Goal: Information Seeking & Learning: Learn about a topic

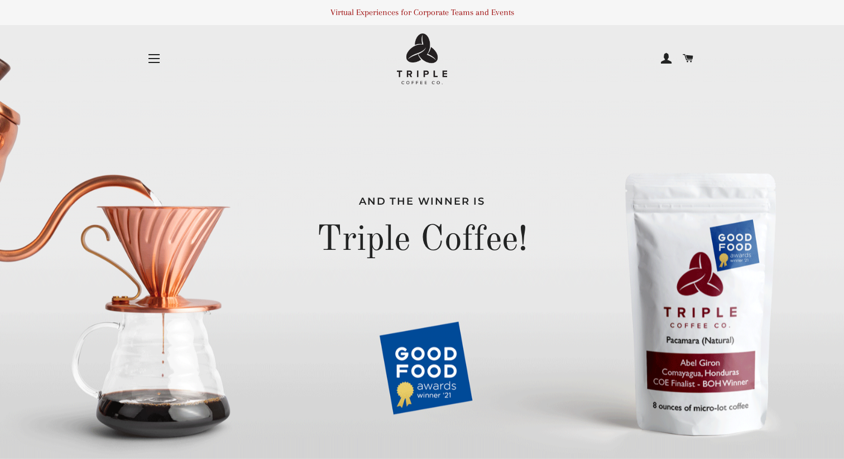
click at [150, 53] on button "Site navigation" at bounding box center [154, 59] width 28 height 28
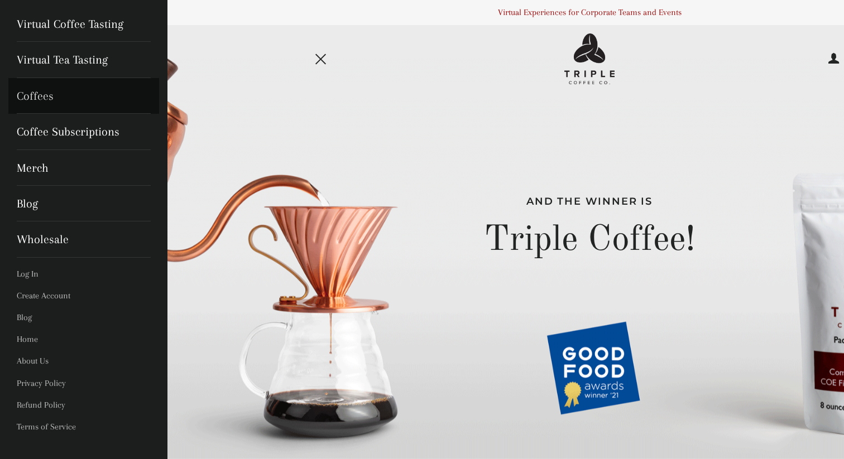
click at [35, 91] on link "Coffees" at bounding box center [83, 96] width 151 height 36
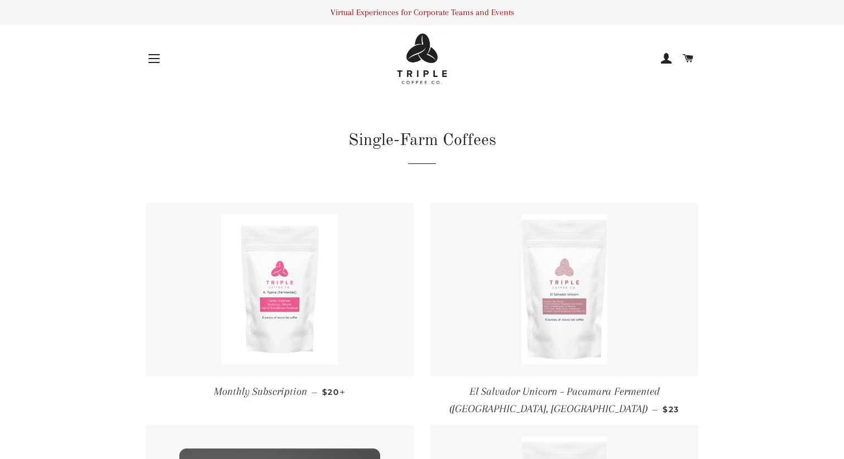
click at [145, 61] on button "Site navigation" at bounding box center [154, 59] width 28 height 28
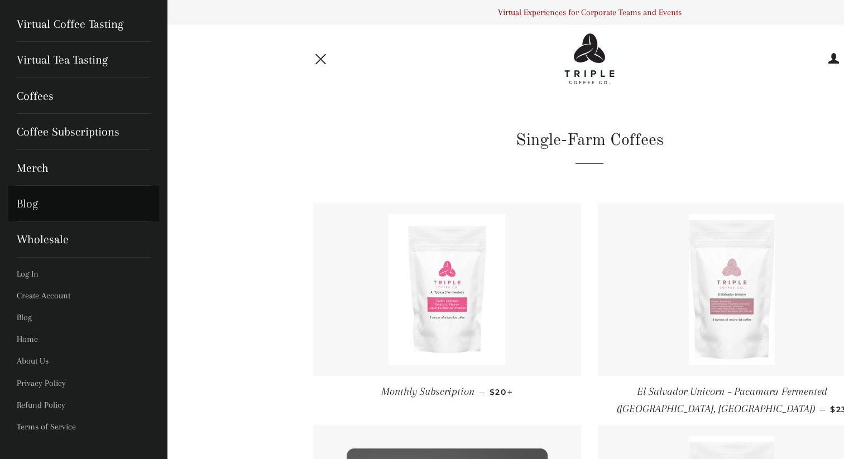
click at [30, 200] on link "Blog" at bounding box center [83, 204] width 151 height 36
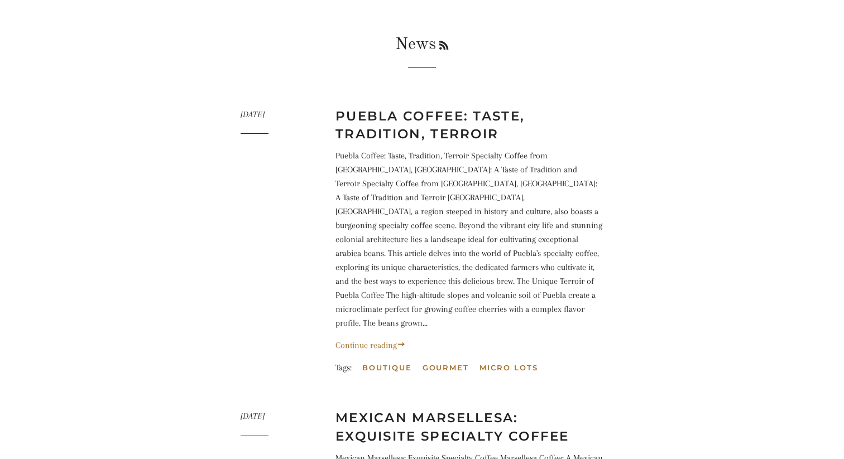
scroll to position [99, 0]
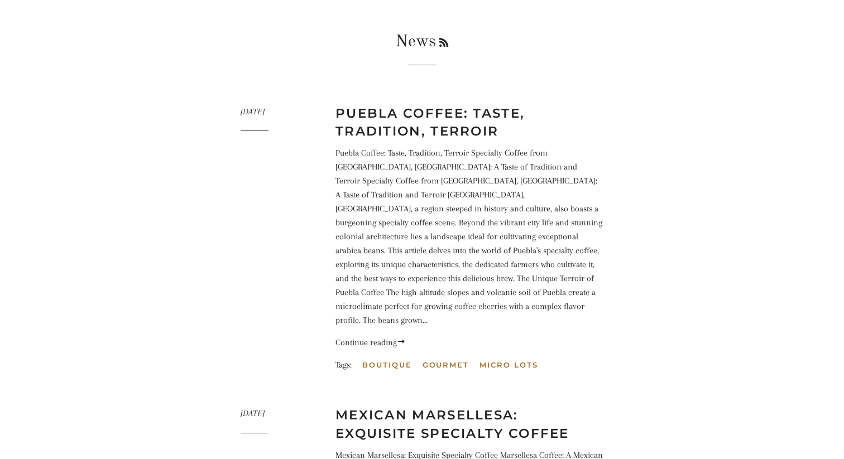
click at [376, 338] on link "Continue reading" at bounding box center [370, 343] width 70 height 10
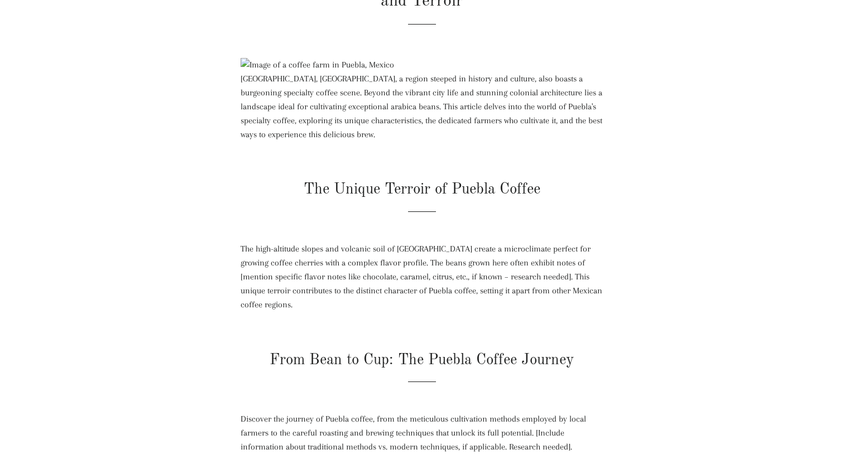
scroll to position [239, 0]
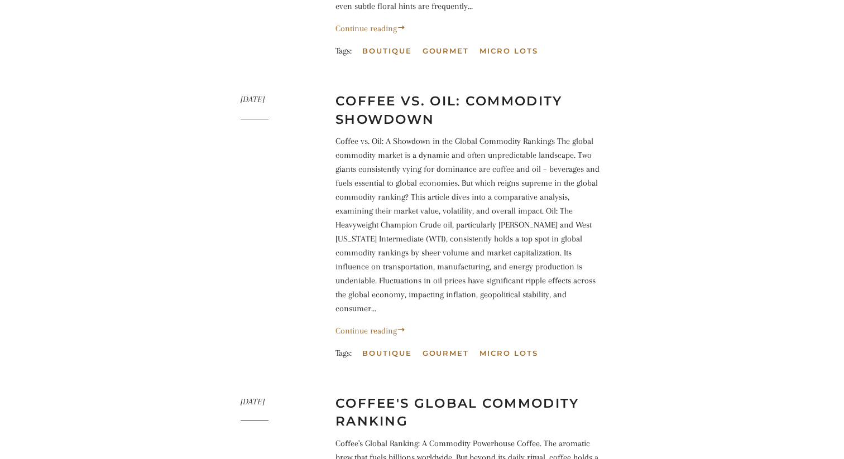
scroll to position [699, 0]
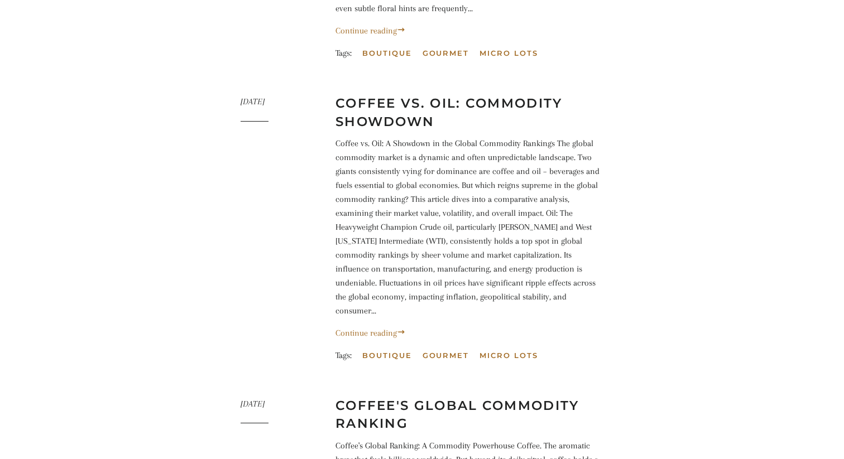
click at [396, 95] on link "Coffee vs. Oil: Commodity Showdown" at bounding box center [448, 111] width 227 height 33
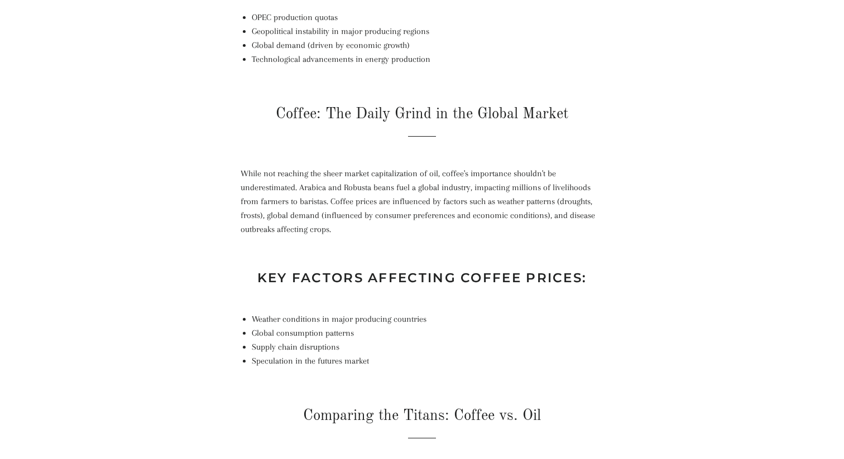
scroll to position [651, 0]
